Goal: Task Accomplishment & Management: Use online tool/utility

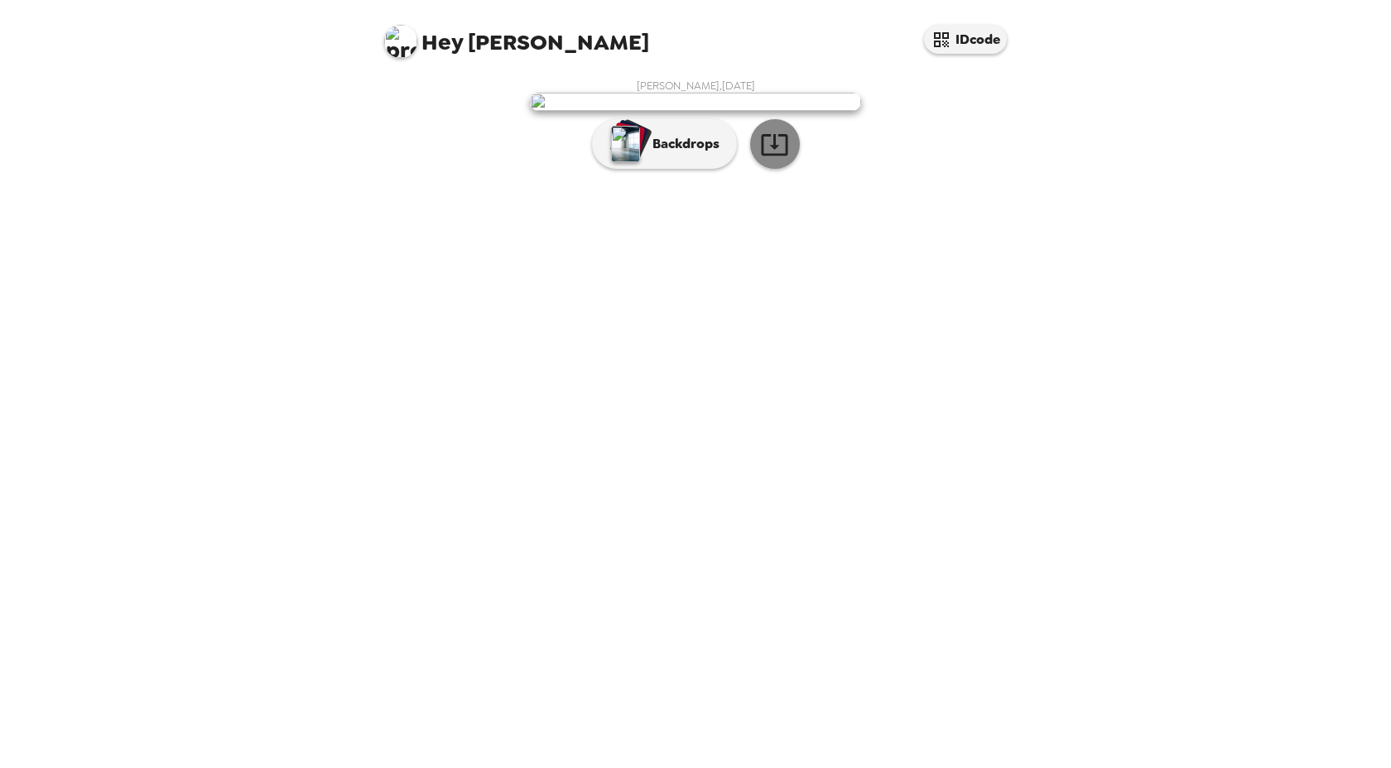
click at [784, 159] on icon "button" at bounding box center [774, 144] width 29 height 29
click at [685, 154] on p "Backdrops" at bounding box center [681, 144] width 75 height 20
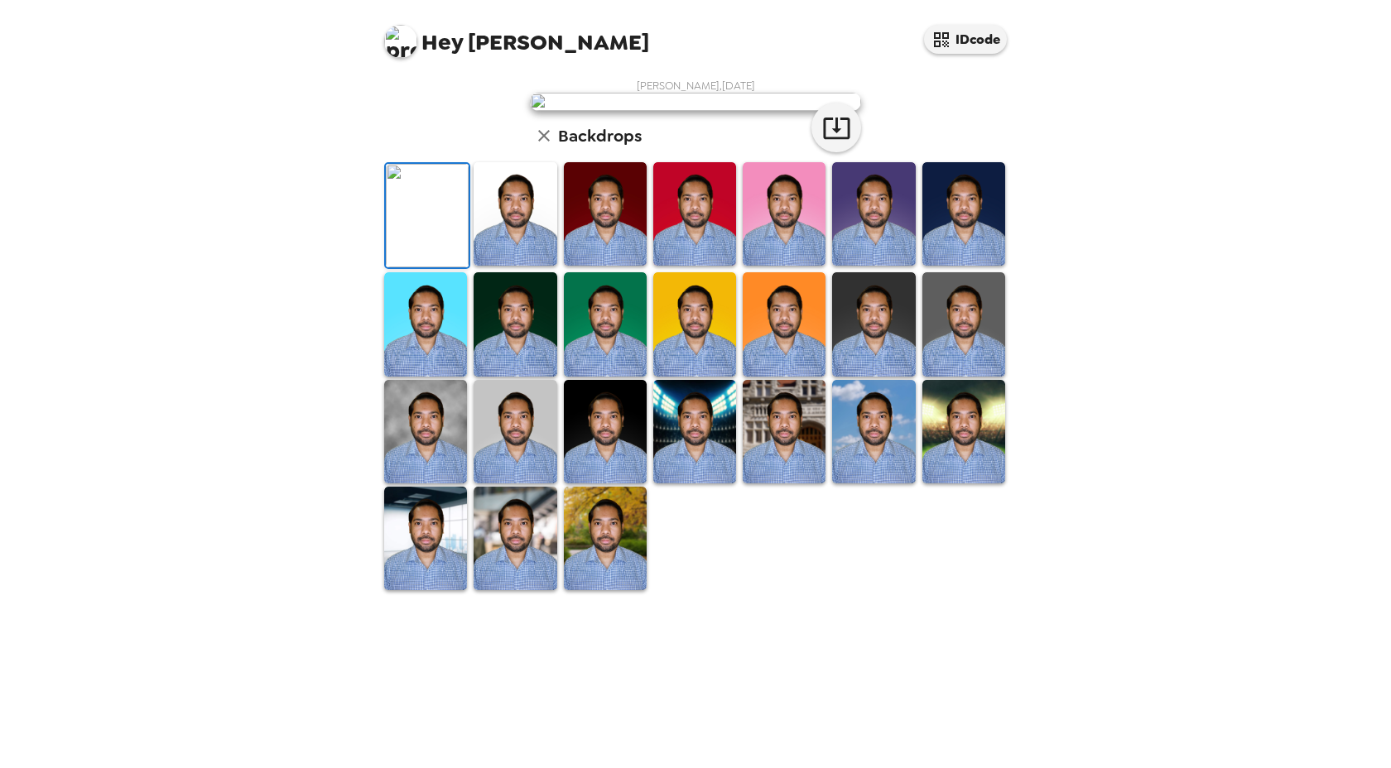
click at [516, 266] on img at bounding box center [515, 214] width 83 height 104
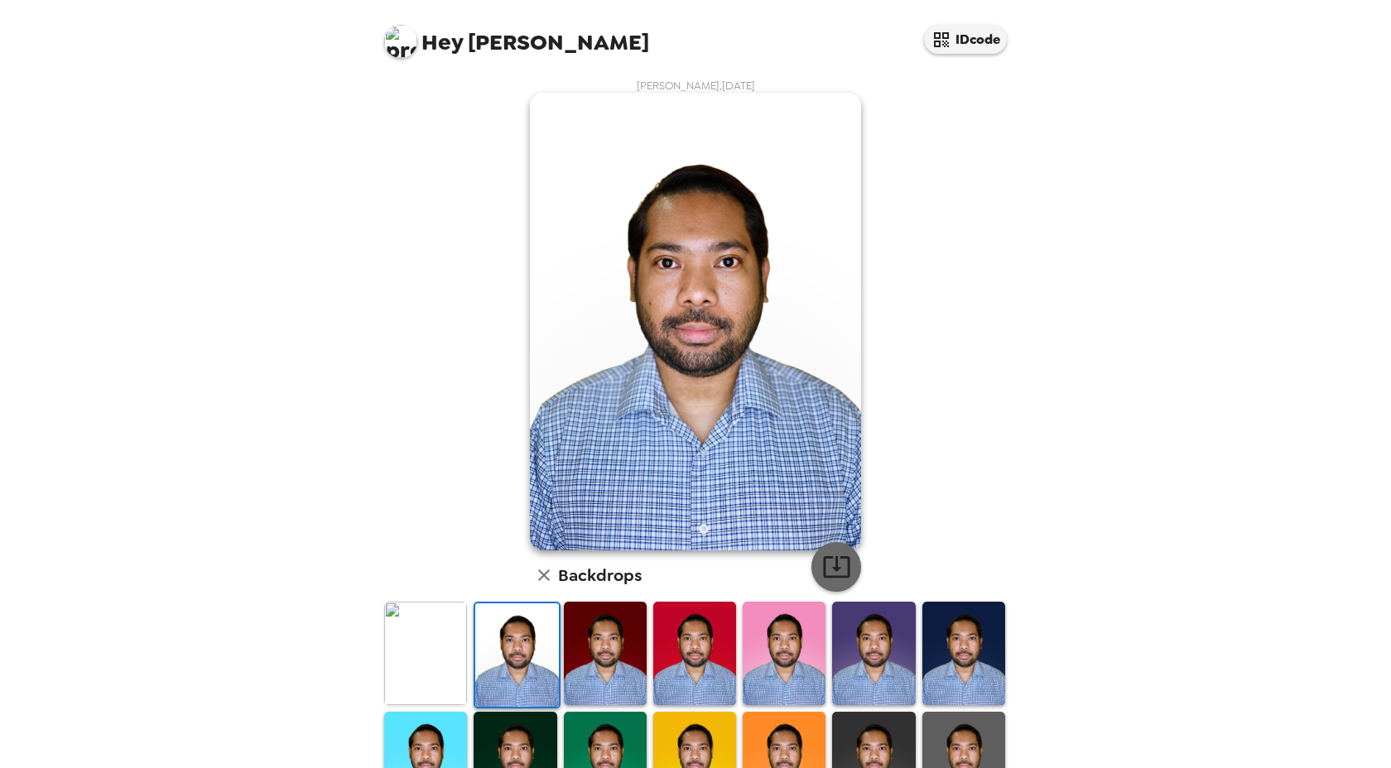
click at [827, 566] on icon "button" at bounding box center [836, 566] width 29 height 29
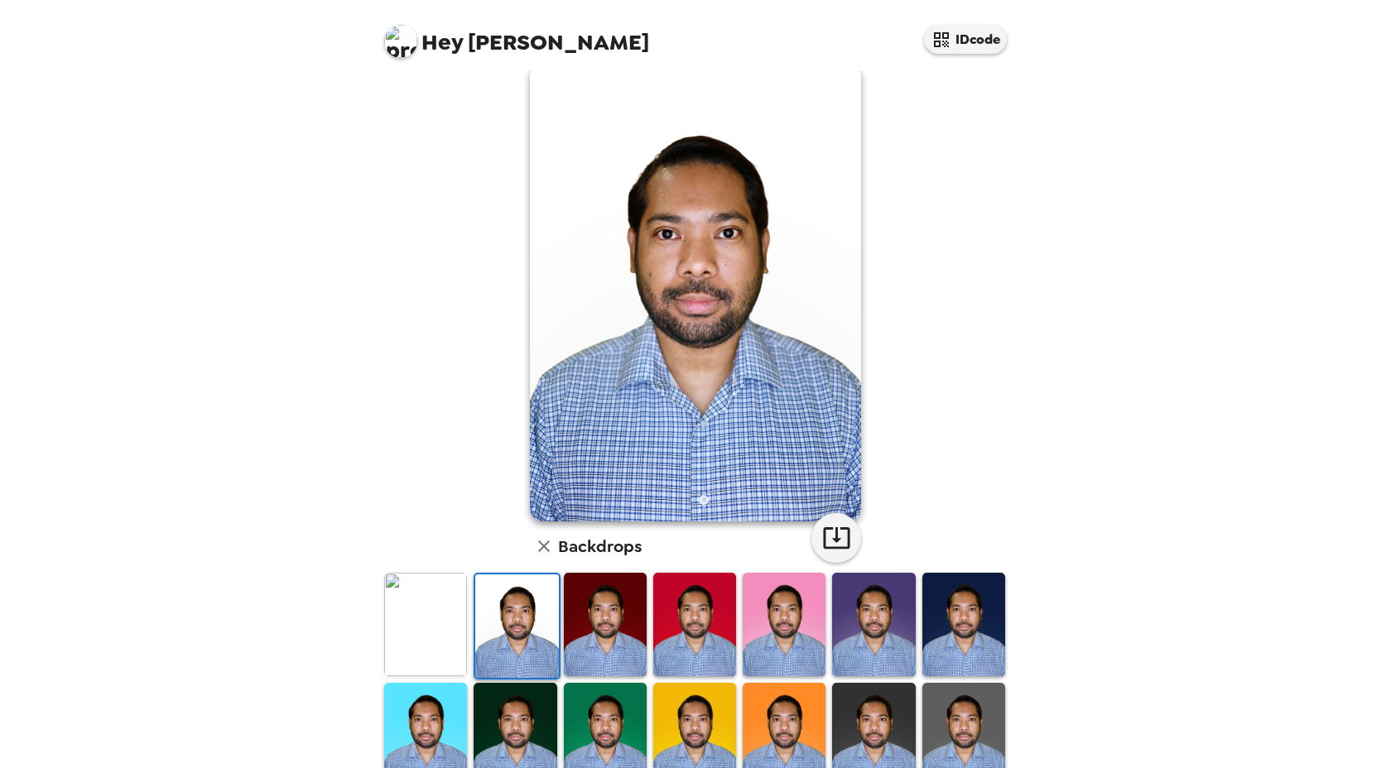
scroll to position [31, 0]
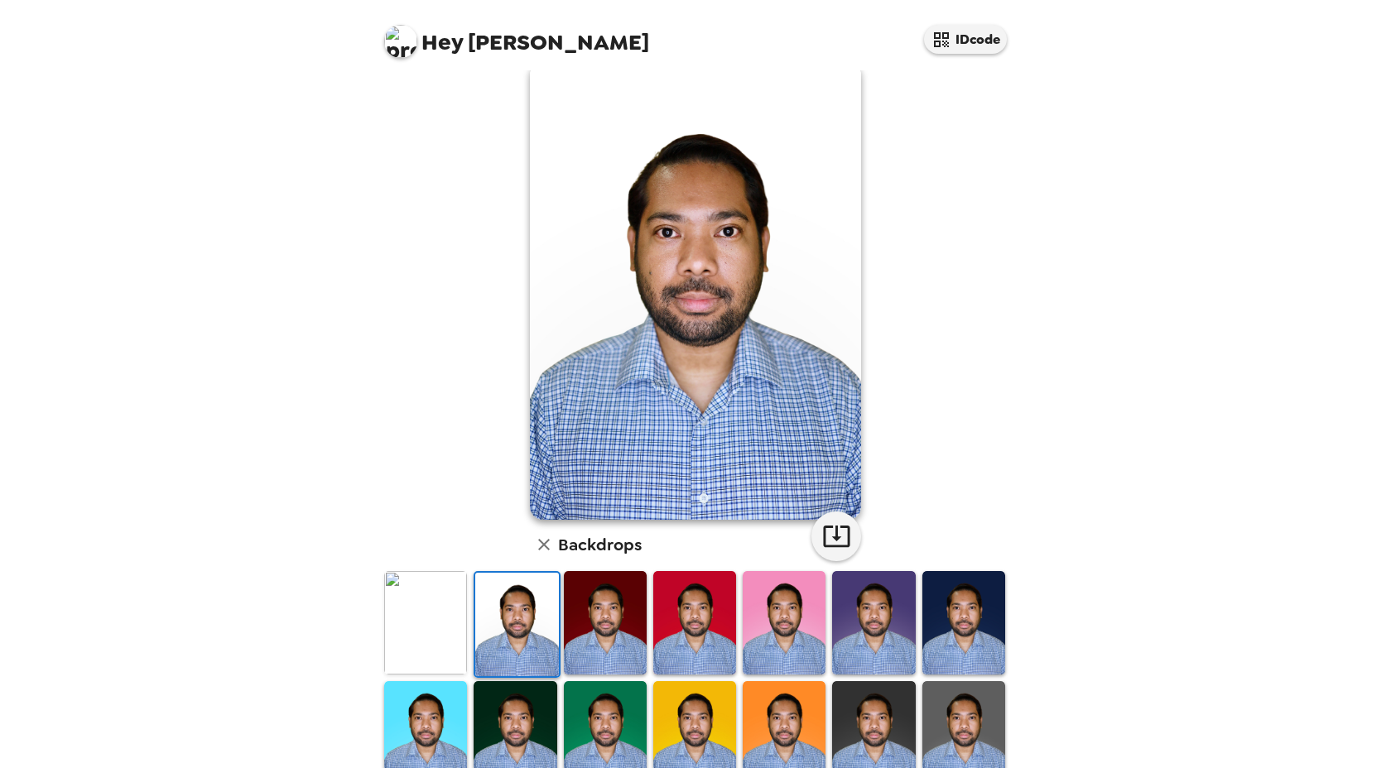
click at [703, 640] on img at bounding box center [694, 623] width 83 height 104
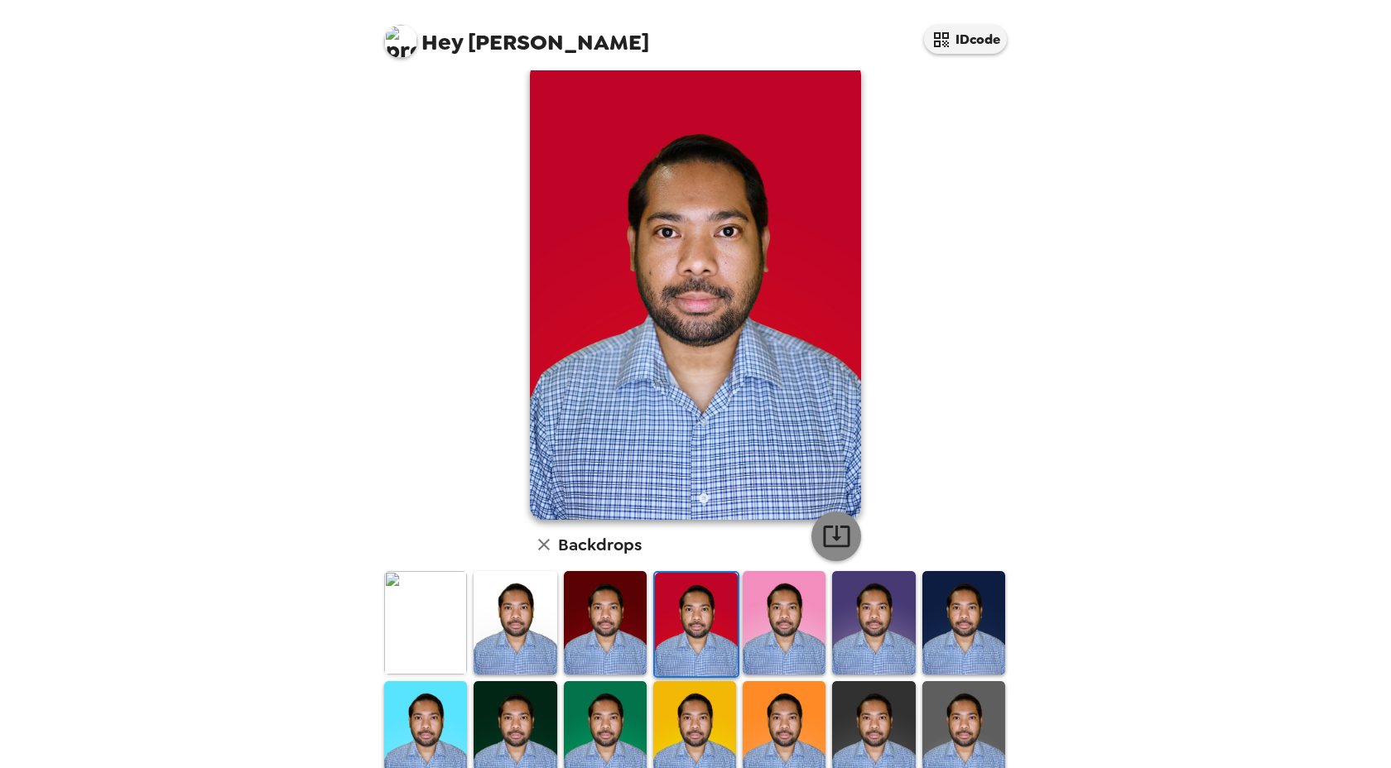
click at [830, 542] on icon "button" at bounding box center [836, 536] width 29 height 29
click at [598, 624] on img at bounding box center [605, 623] width 83 height 104
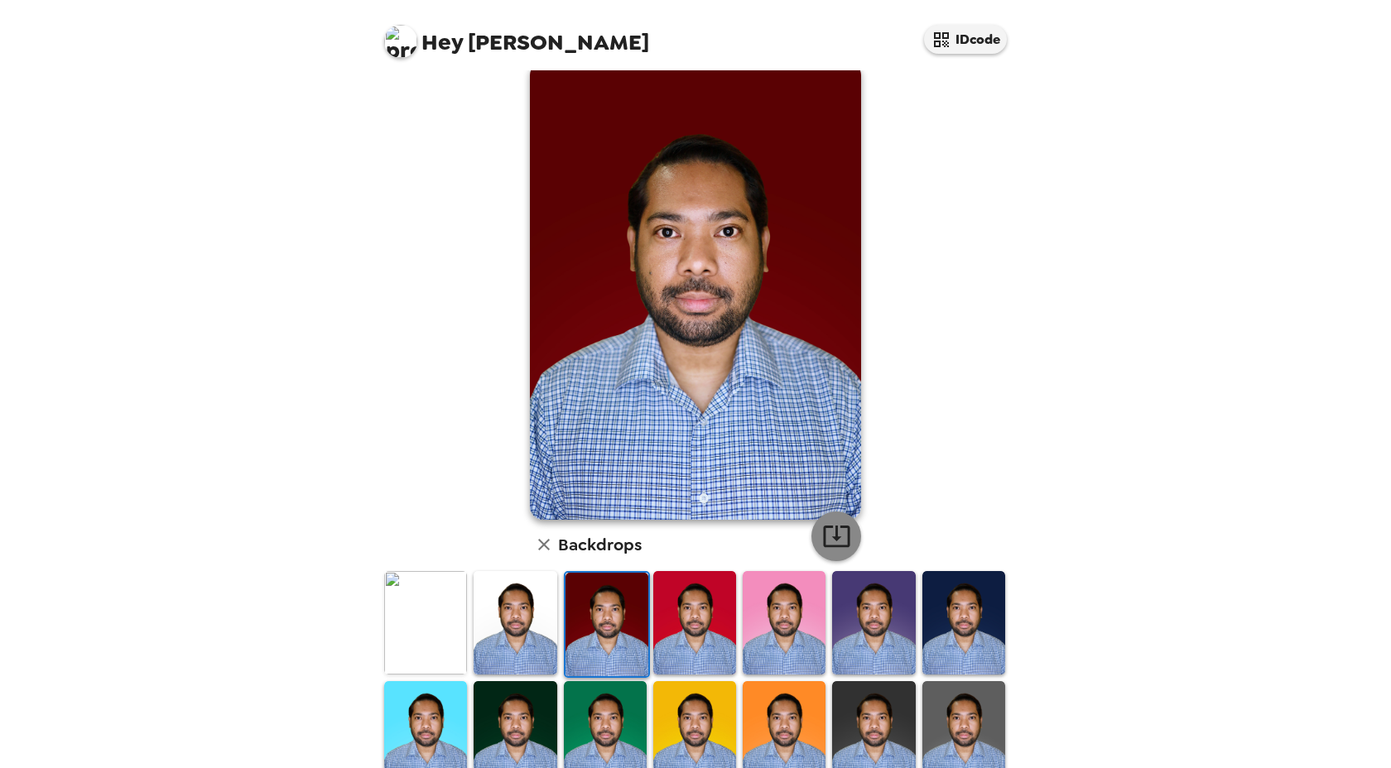
click at [834, 544] on icon "button" at bounding box center [836, 536] width 29 height 29
click at [954, 621] on img at bounding box center [963, 623] width 83 height 104
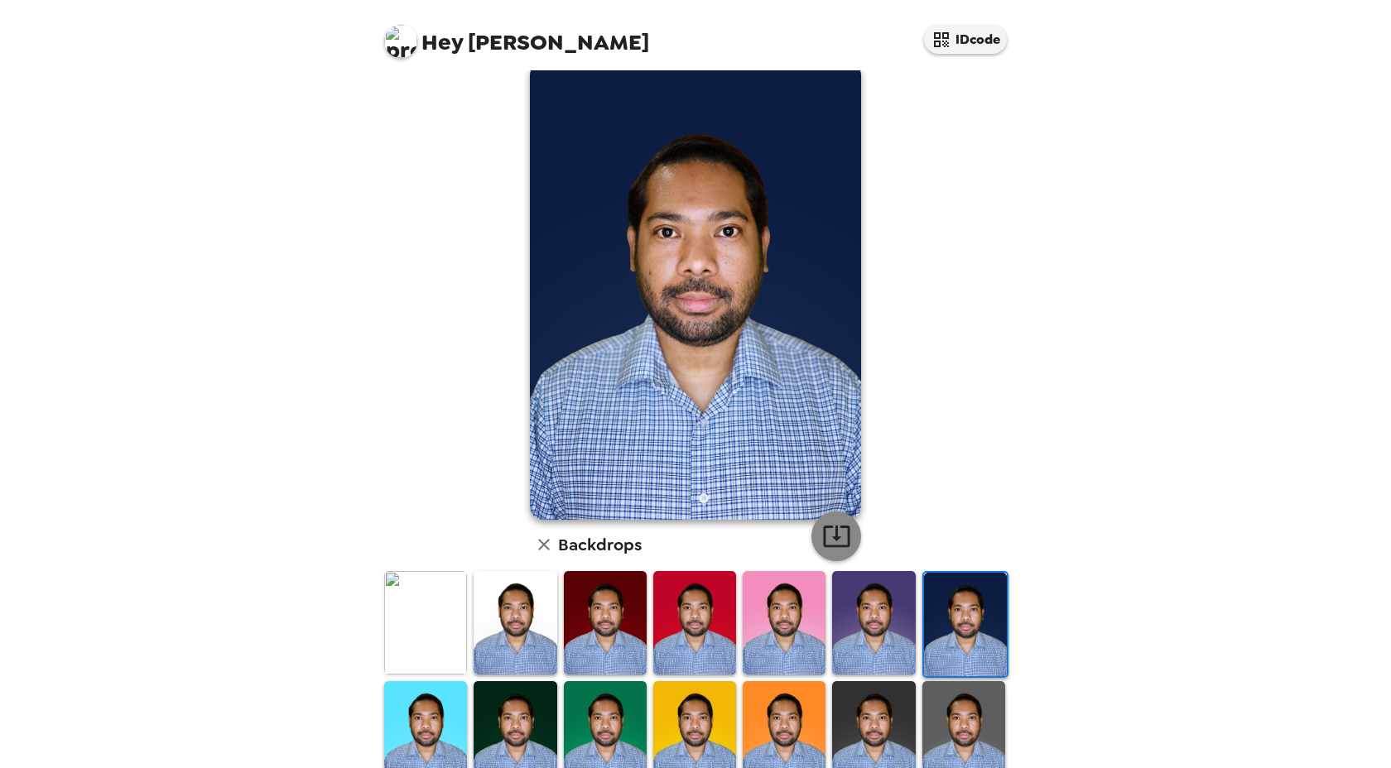
click at [826, 538] on icon "button" at bounding box center [836, 536] width 29 height 29
click at [430, 716] on img at bounding box center [425, 733] width 83 height 104
